Goal: Information Seeking & Learning: Check status

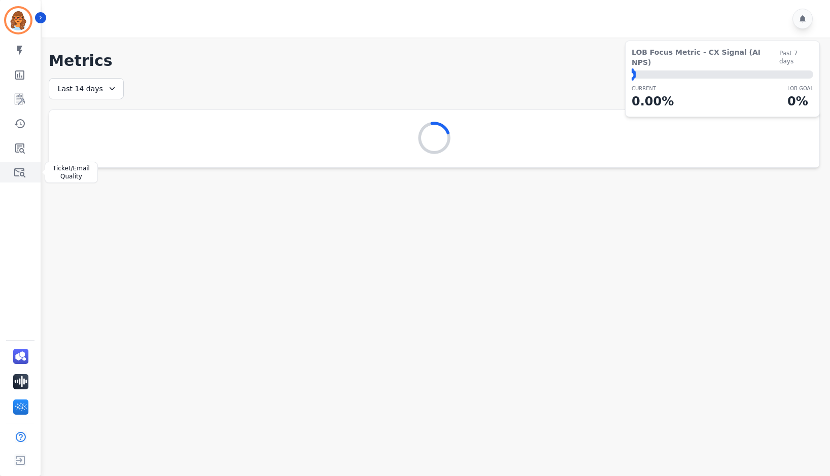
click at [14, 173] on icon "Sidebar" at bounding box center [20, 172] width 12 height 12
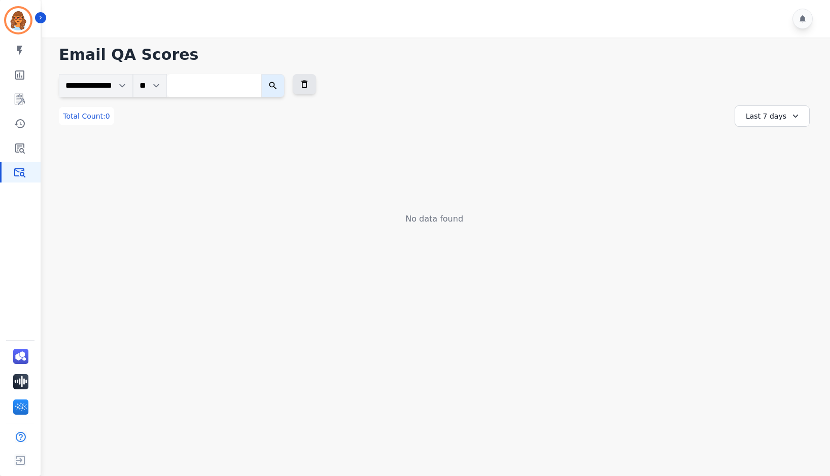
click at [773, 119] on div "Last 7 days" at bounding box center [772, 116] width 75 height 21
click at [776, 227] on li "Last 12 months" at bounding box center [778, 232] width 51 height 20
click at [23, 149] on icon "Sidebar" at bounding box center [20, 149] width 10 height 10
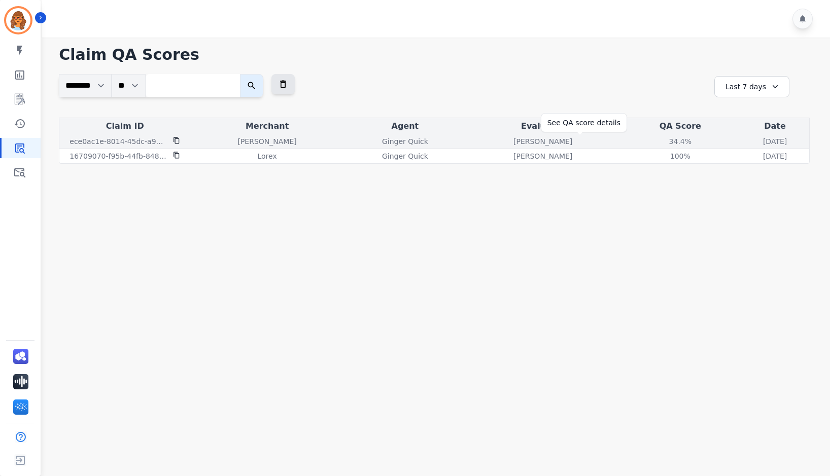
click at [657, 144] on div "34.4 %" at bounding box center [680, 141] width 46 height 10
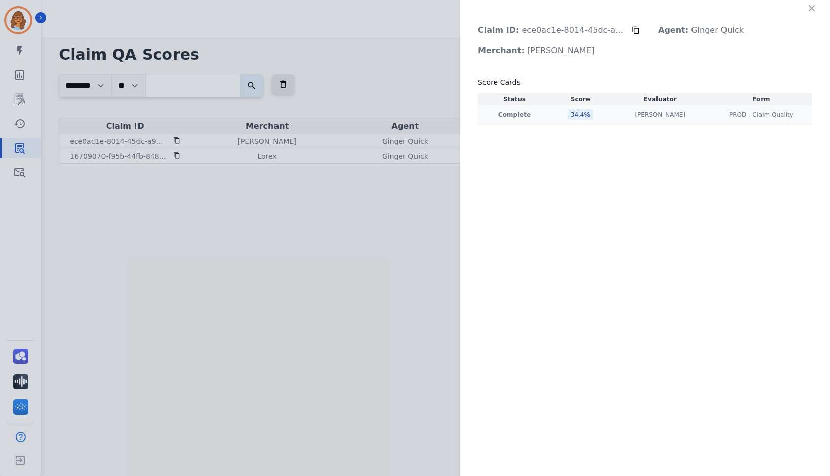
click at [576, 114] on div "34.4 %" at bounding box center [580, 115] width 25 height 10
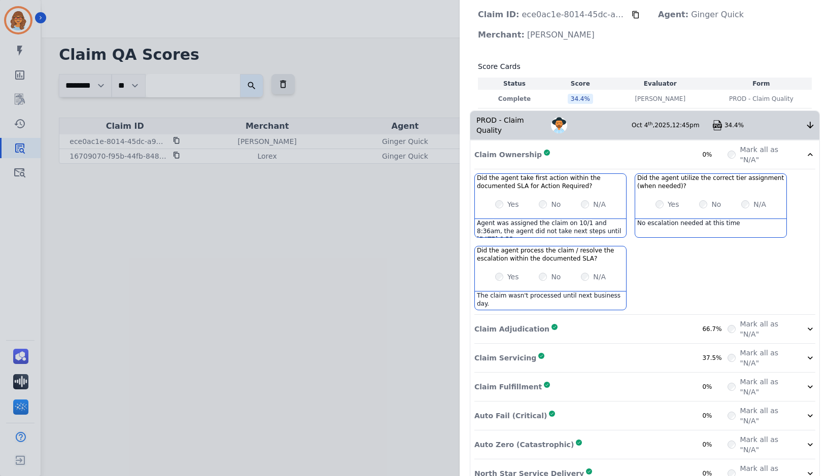
scroll to position [28, 0]
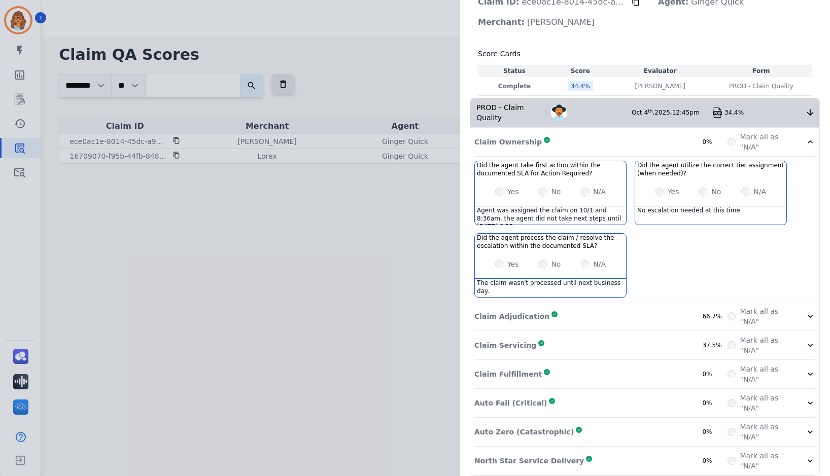
click at [509, 311] on p "Claim Adjudication" at bounding box center [511, 316] width 75 height 10
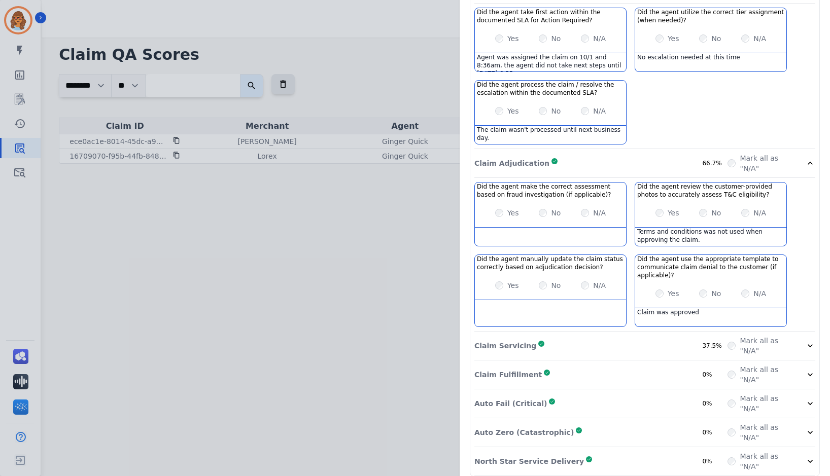
scroll to position [182, 0]
click at [548, 339] on div "Claim Servicing Complete 37.5%" at bounding box center [600, 345] width 253 height 20
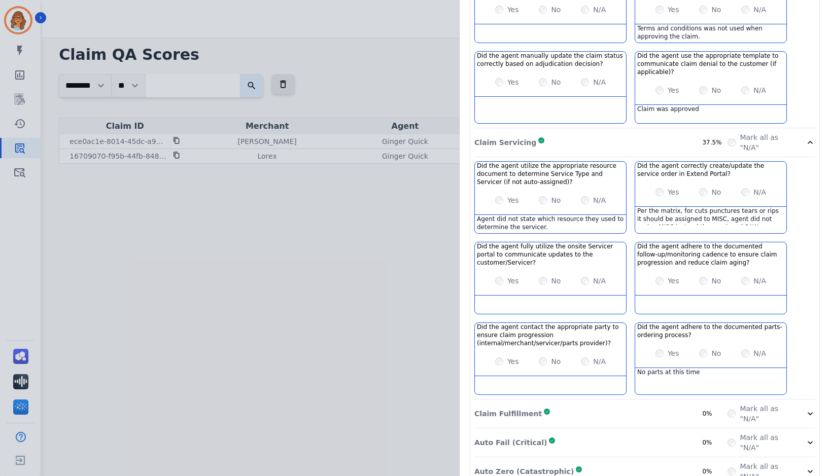
scroll to position [425, 0]
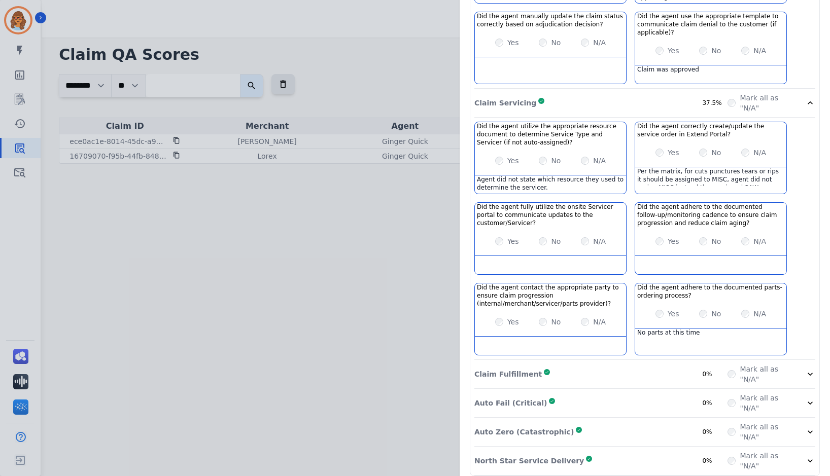
click at [551, 367] on div "Claim Fulfillment Complete 0%" at bounding box center [600, 374] width 253 height 20
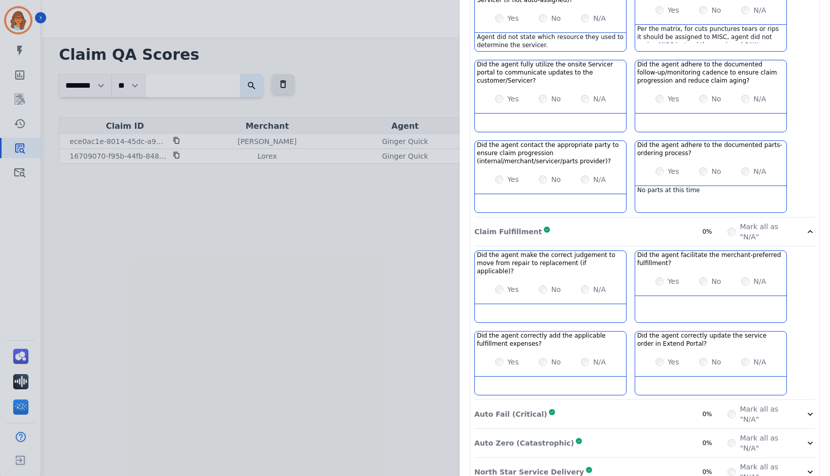
scroll to position [570, 0]
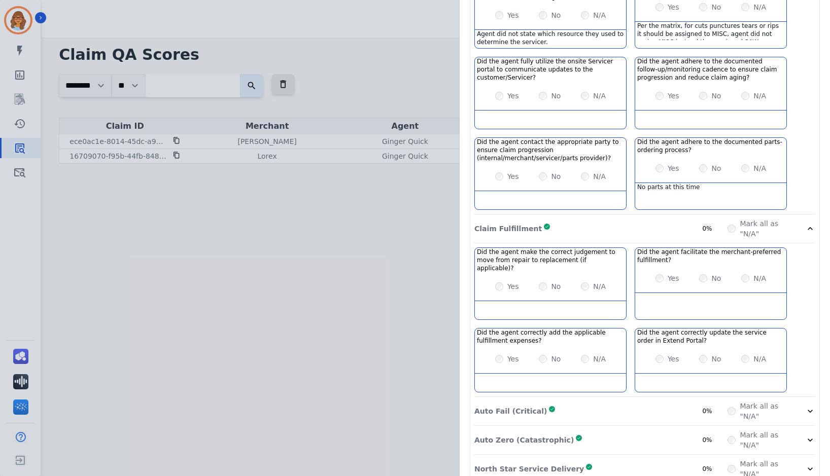
click at [567, 401] on div "Auto Fail (Critical) Complete 0%" at bounding box center [600, 411] width 253 height 20
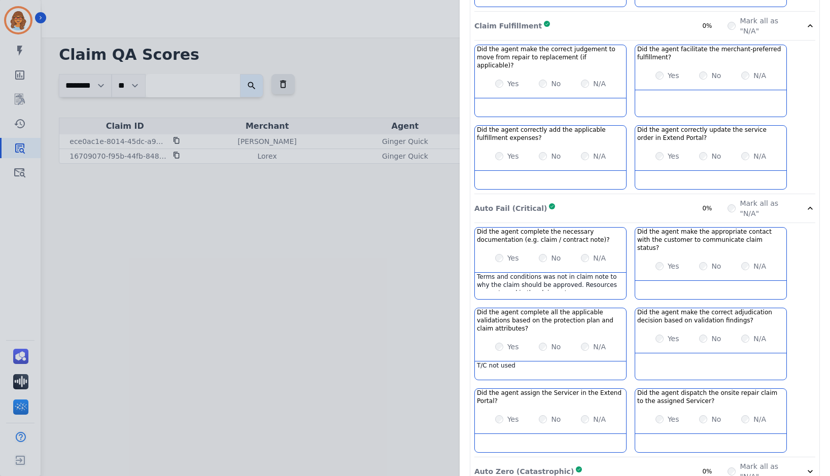
scroll to position [788, 0]
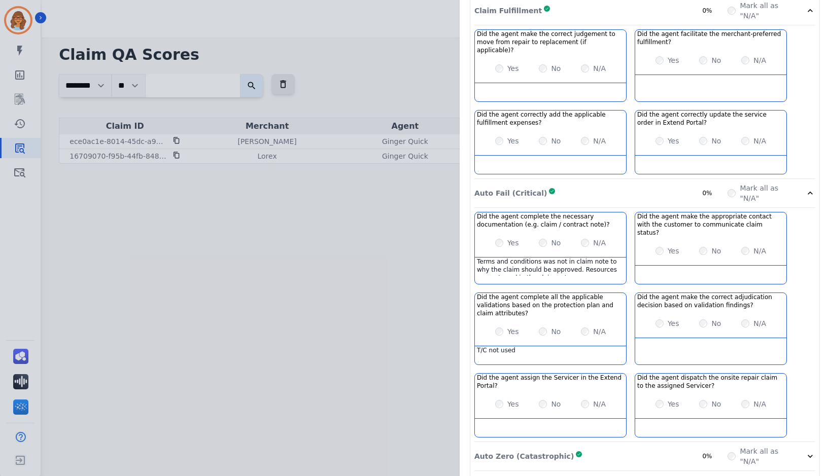
click at [605, 446] on div "Auto Zero (Catastrophic) Complete 0%" at bounding box center [600, 456] width 253 height 20
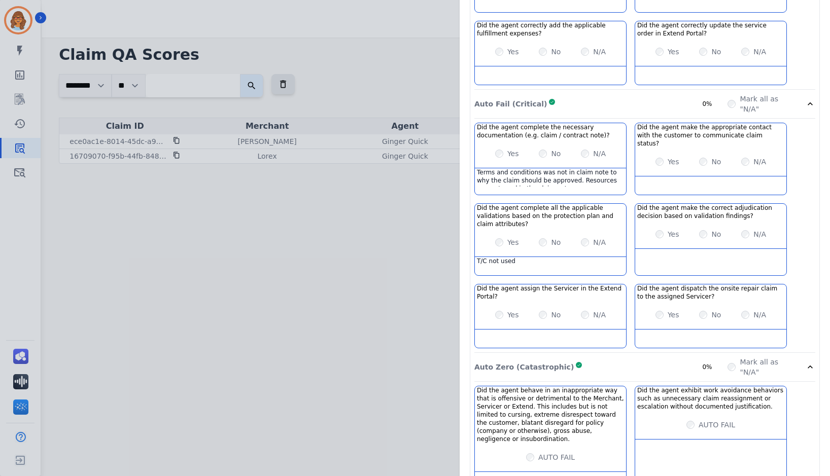
scroll to position [894, 0]
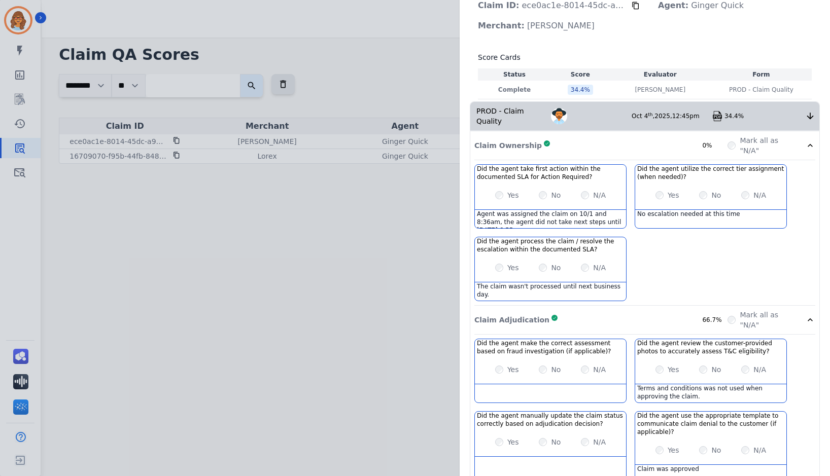
scroll to position [0, 0]
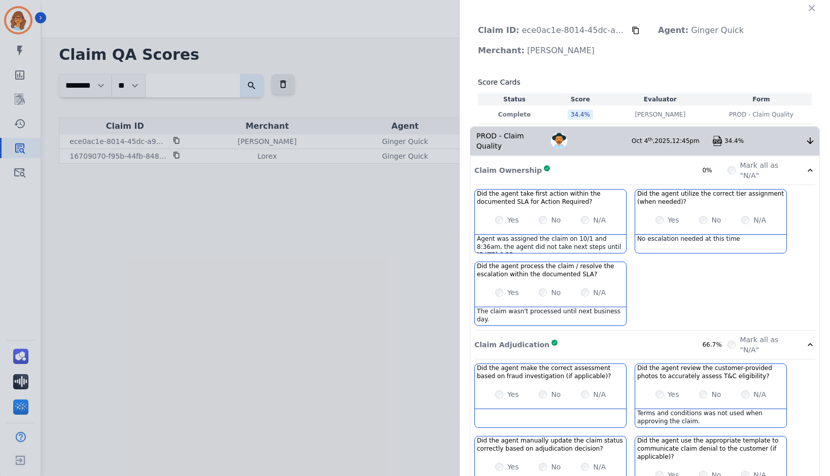
click at [805, 165] on icon at bounding box center [810, 170] width 10 height 10
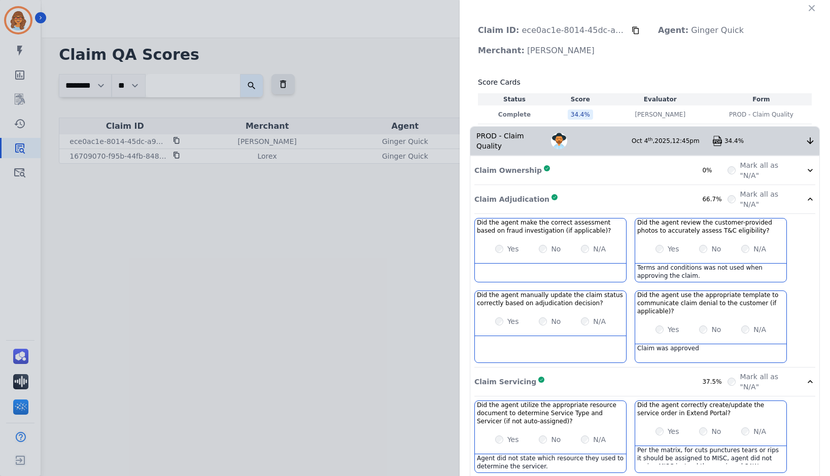
click at [808, 194] on icon at bounding box center [810, 199] width 10 height 10
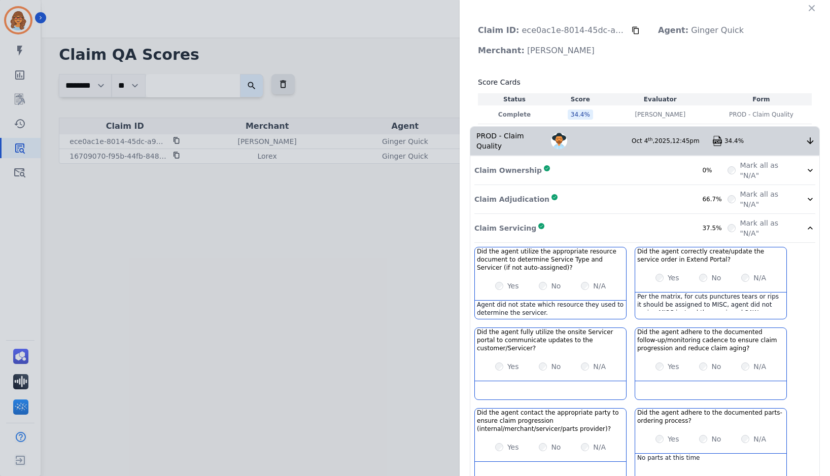
click at [806, 223] on icon at bounding box center [810, 228] width 10 height 10
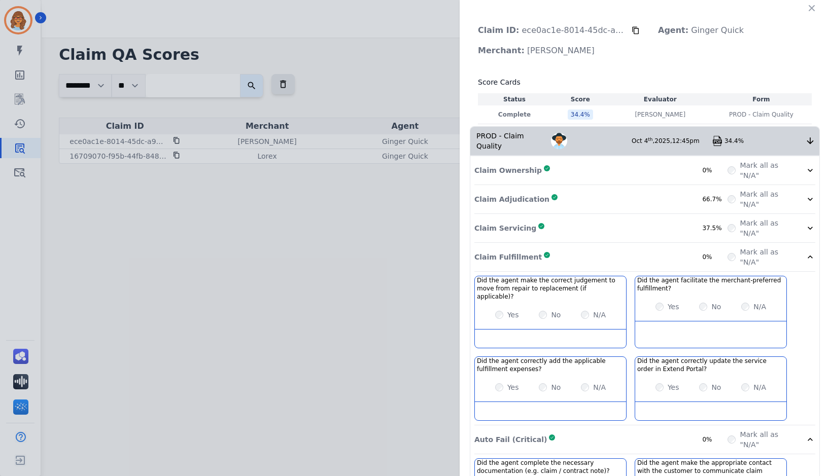
click at [808, 252] on icon at bounding box center [810, 257] width 10 height 10
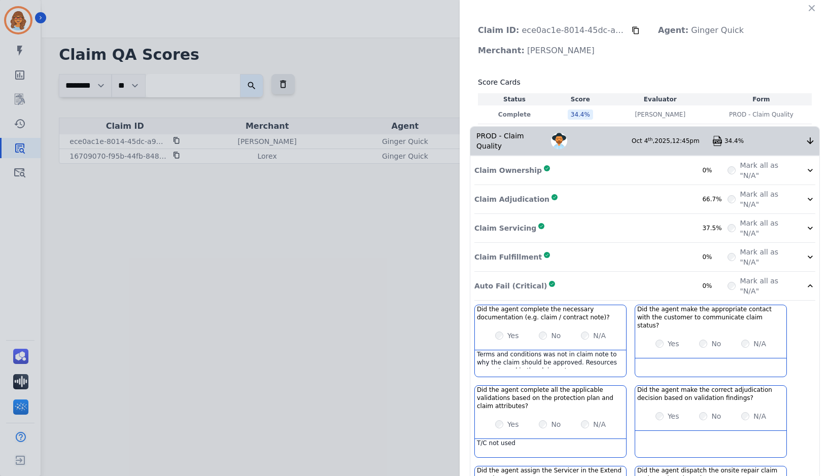
click at [807, 281] on icon at bounding box center [810, 286] width 10 height 10
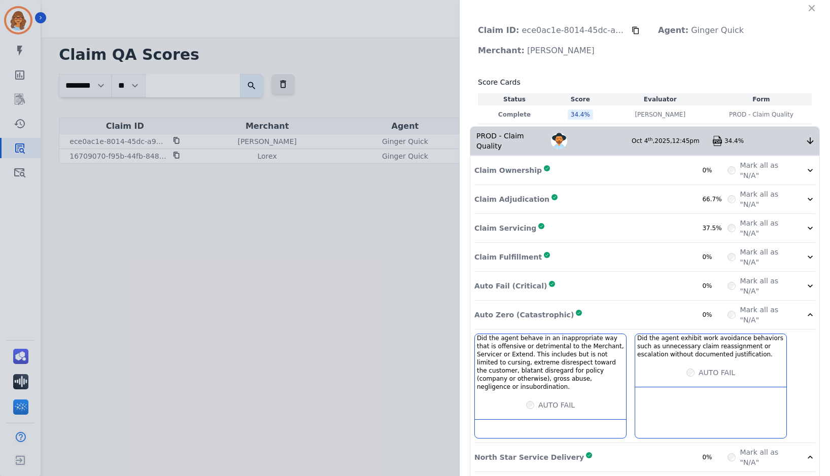
click at [805, 310] on icon at bounding box center [810, 315] width 10 height 10
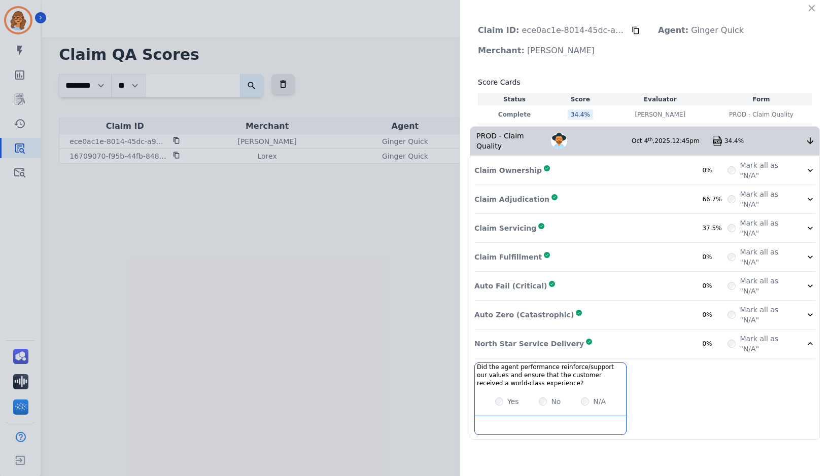
click at [809, 339] on icon at bounding box center [810, 344] width 10 height 10
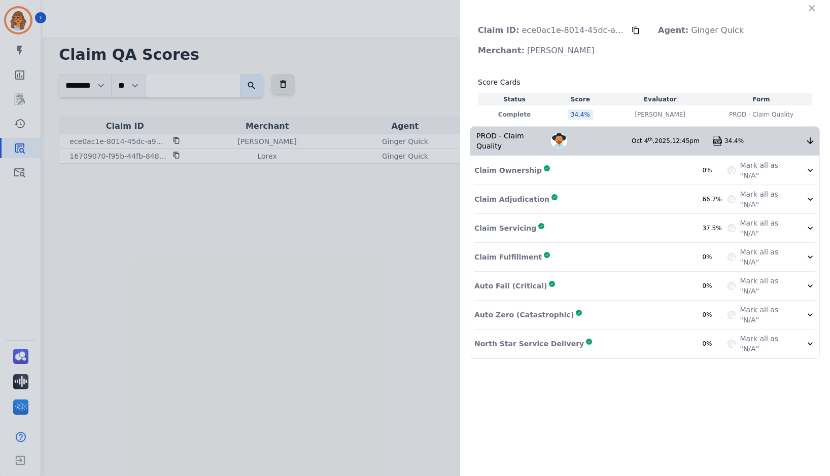
click at [609, 76] on div "Score Cards Status Score Evaluator Form Complete 34.4 % [PERSON_NAME] [PERSON_N…" at bounding box center [645, 97] width 334 height 53
click at [809, 8] on icon "button" at bounding box center [812, 8] width 10 height 10
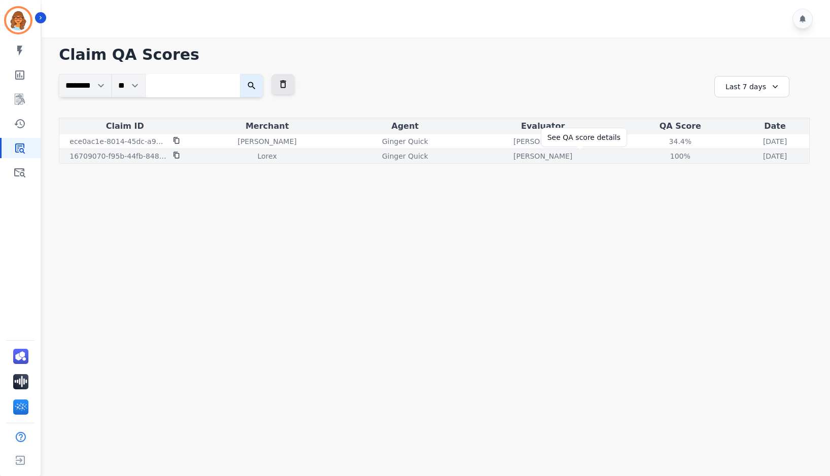
click at [657, 157] on div "100 %" at bounding box center [680, 156] width 46 height 10
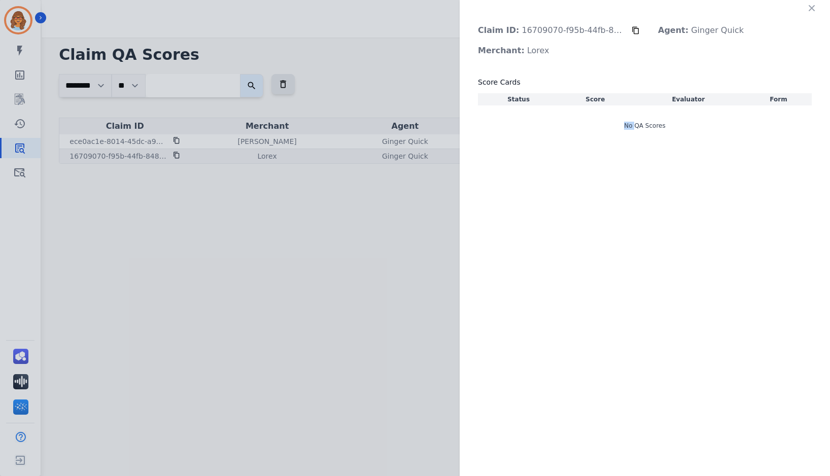
click at [575, 157] on div "Claim ID: 16709070-f95b-44fb-8489-0eafd5c60e1c Agent: Ginger Quick Merchant: Lo…" at bounding box center [645, 238] width 370 height 476
drag, startPoint x: 574, startPoint y: 157, endPoint x: 568, endPoint y: 116, distance: 41.0
click at [568, 116] on div "100 %" at bounding box center [579, 115] width 23 height 10
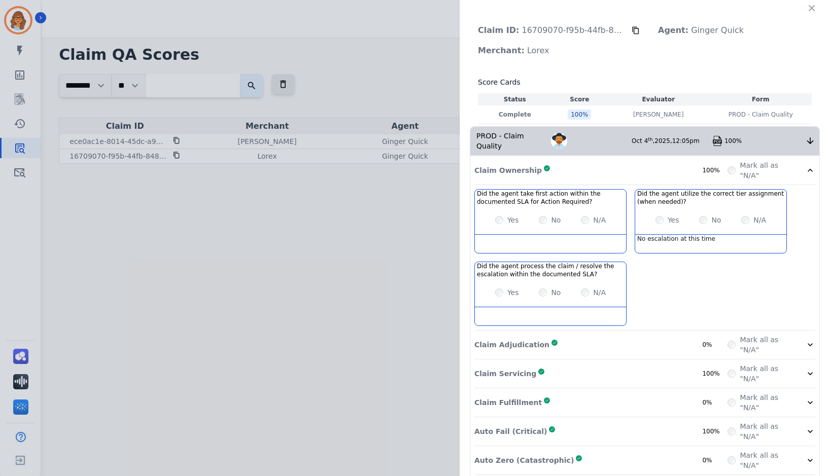
click at [807, 165] on icon at bounding box center [810, 170] width 10 height 10
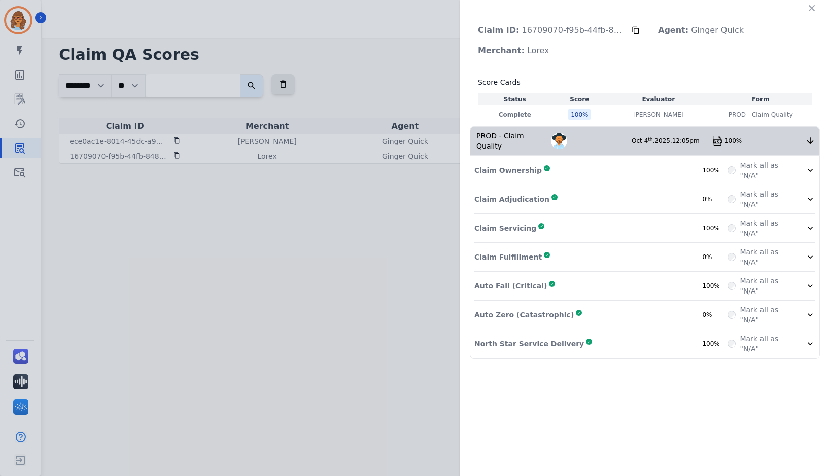
click at [810, 165] on icon at bounding box center [810, 170] width 10 height 10
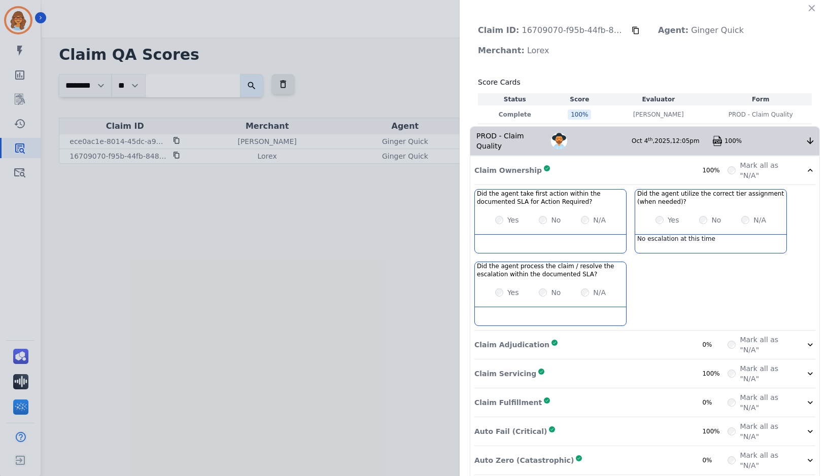
click at [808, 372] on icon at bounding box center [810, 373] width 5 height 3
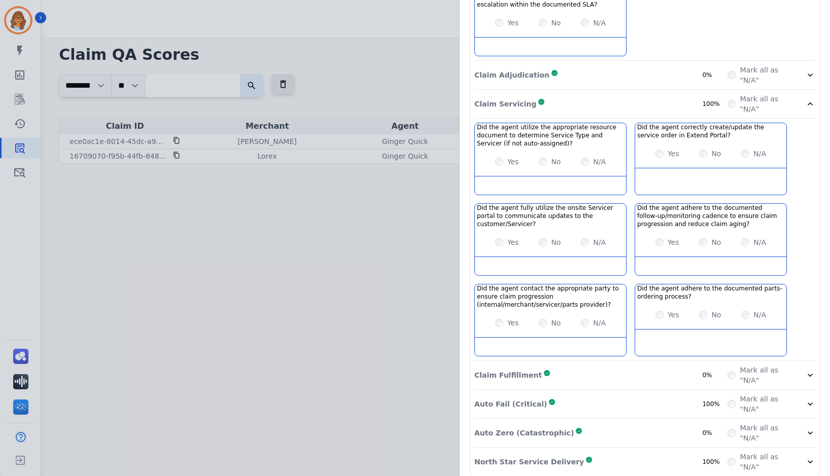
scroll to position [271, 0]
click at [805, 393] on div at bounding box center [810, 403] width 10 height 20
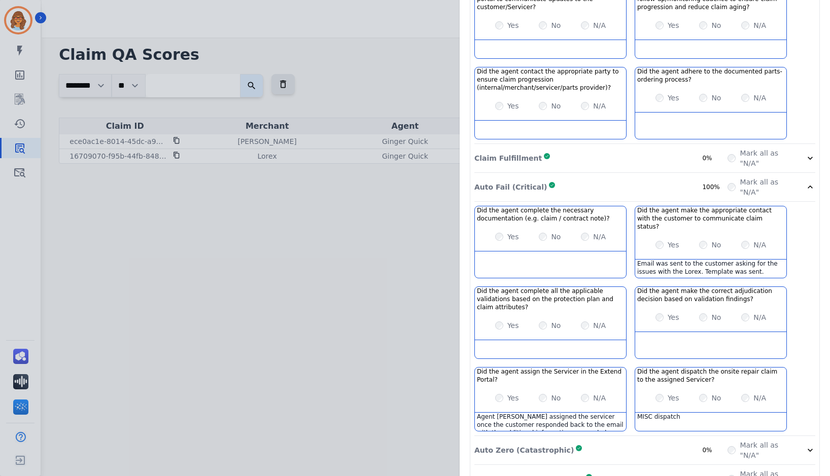
scroll to position [489, 0]
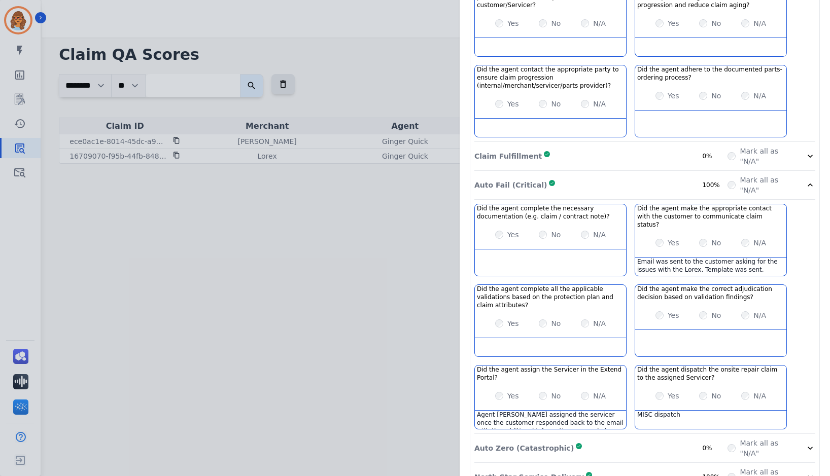
click at [805, 472] on icon at bounding box center [810, 477] width 10 height 10
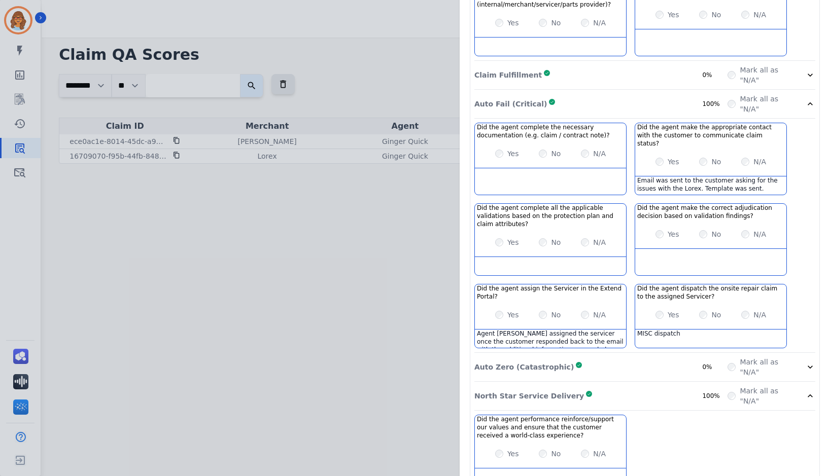
click at [805, 362] on icon at bounding box center [810, 367] width 10 height 10
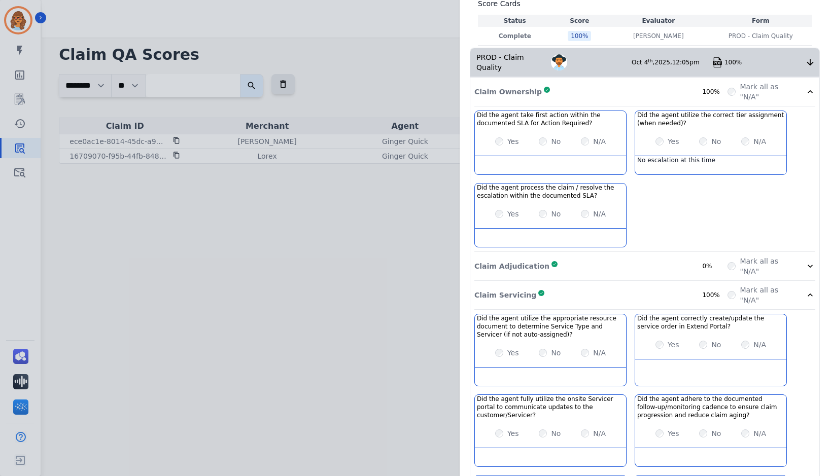
scroll to position [0, 0]
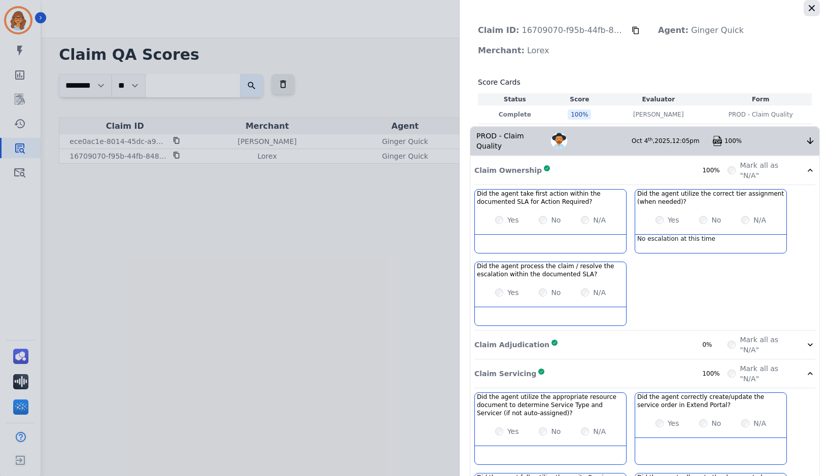
click at [809, 6] on icon "button" at bounding box center [812, 8] width 6 height 6
